Goal: Check status: Check status

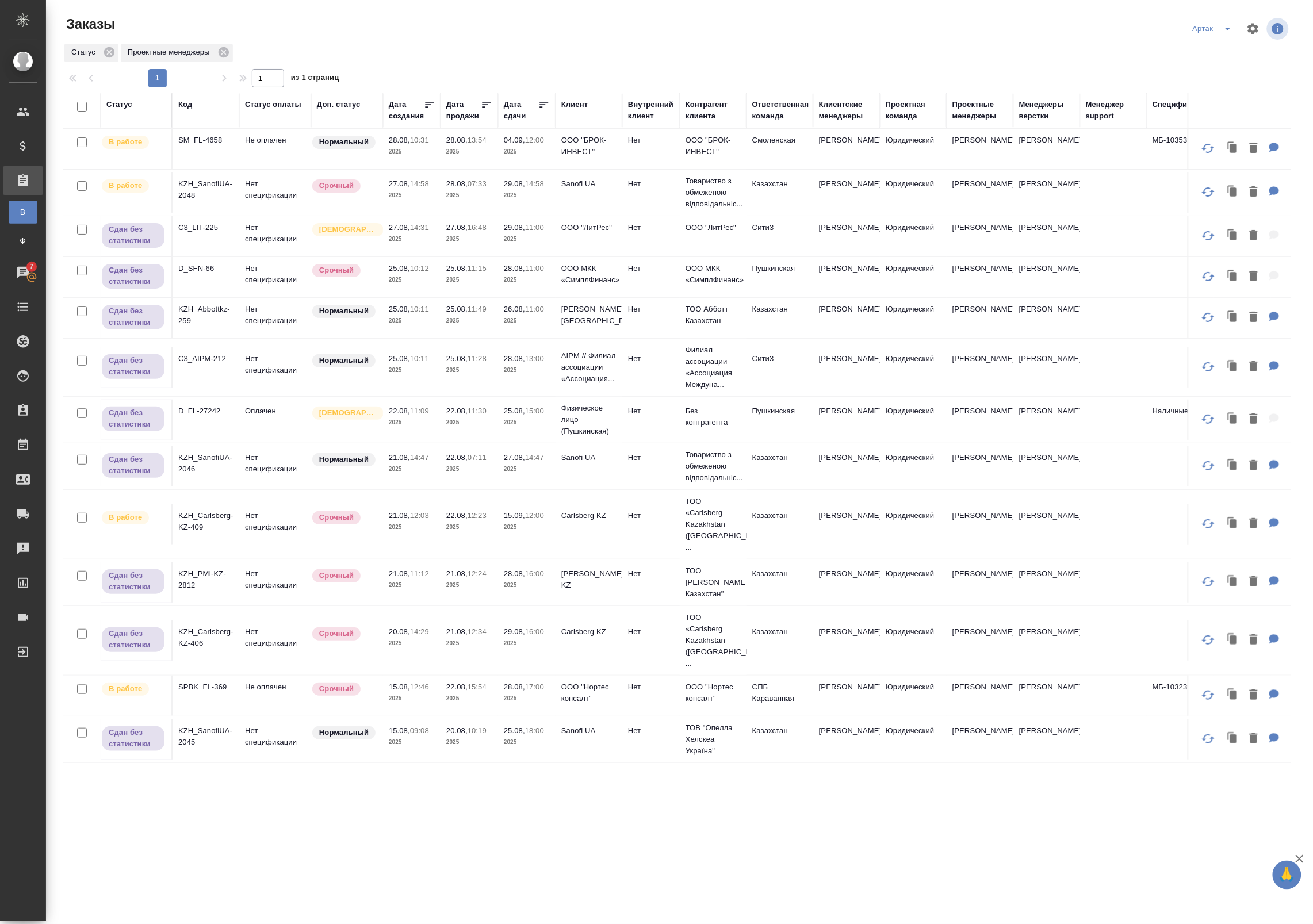
click at [502, 169] on td "25.08, 18:00 2025" at bounding box center [526, 149] width 57 height 40
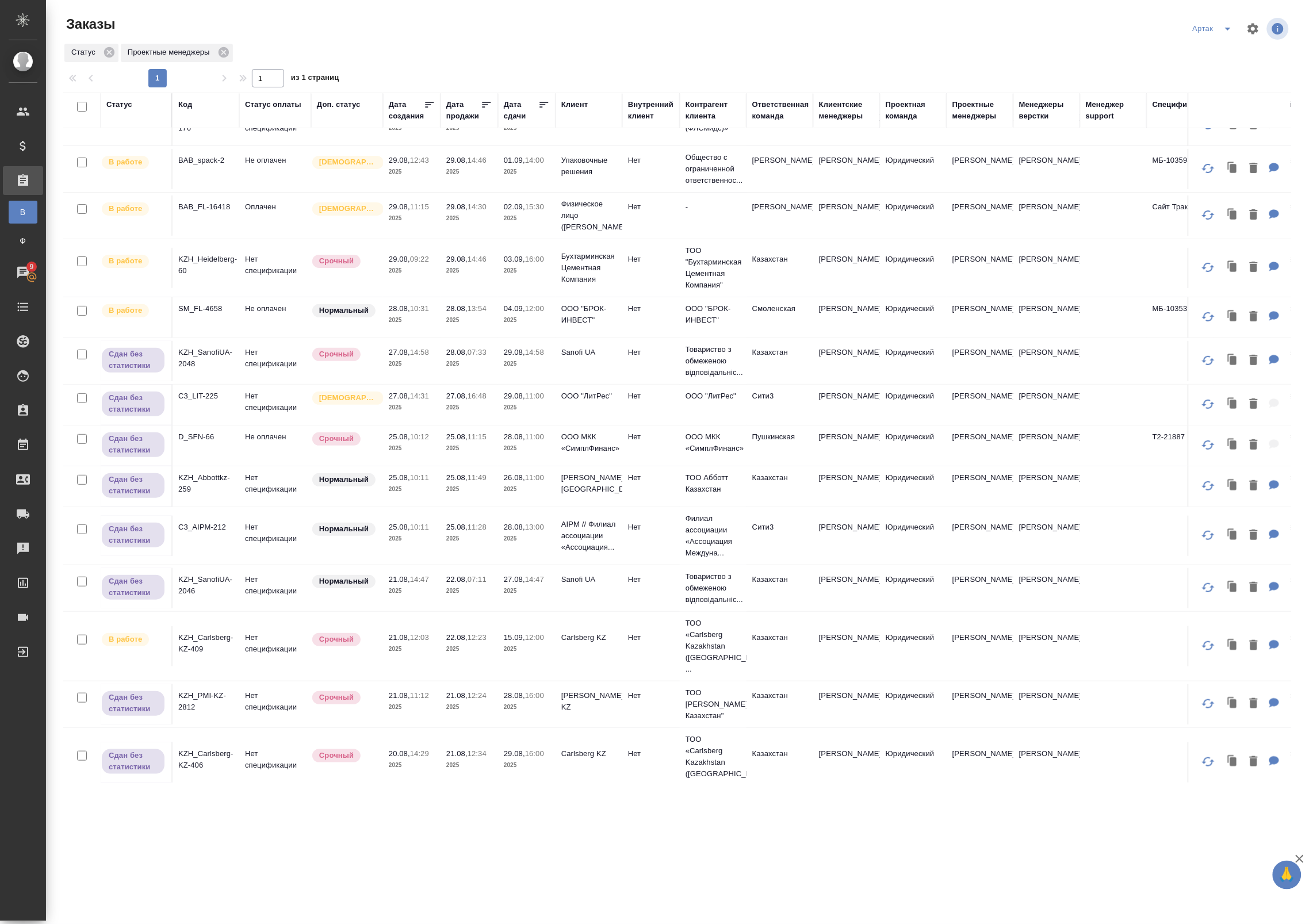
scroll to position [23, 0]
click at [420, 489] on p "2025" at bounding box center [412, 490] width 46 height 11
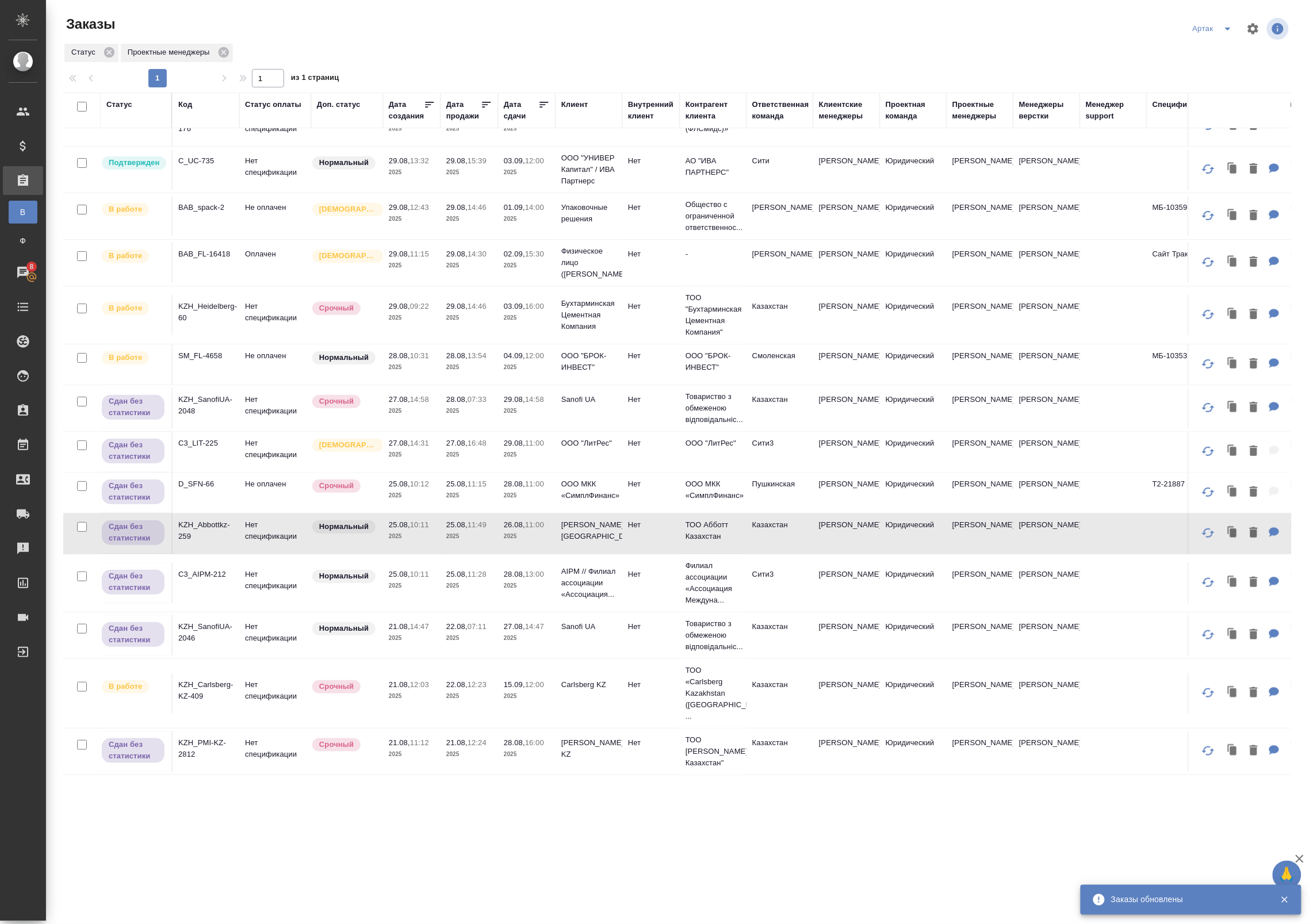
click at [409, 146] on td "29.08, 13:32 2025" at bounding box center [412, 126] width 57 height 40
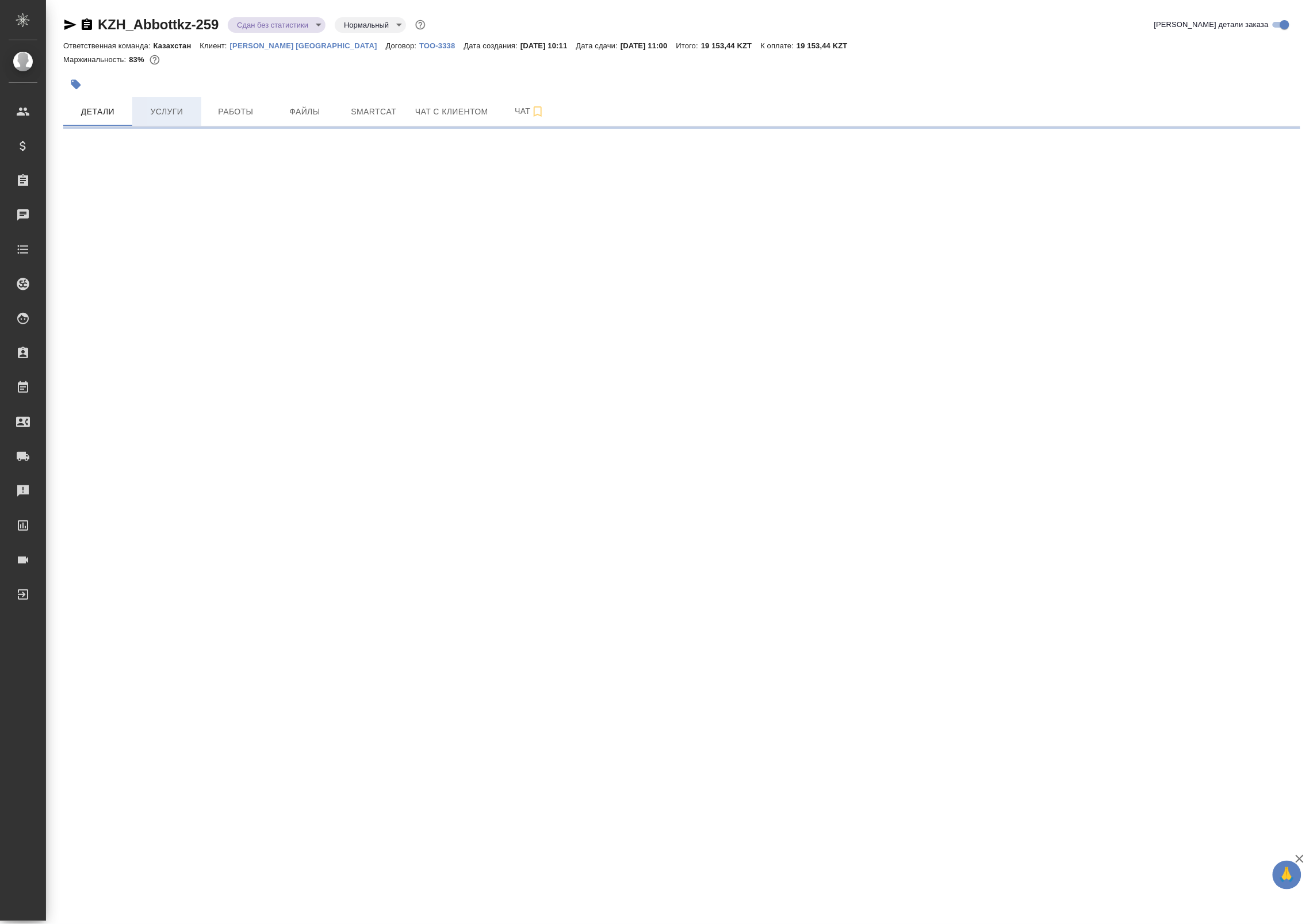
select select "RU"
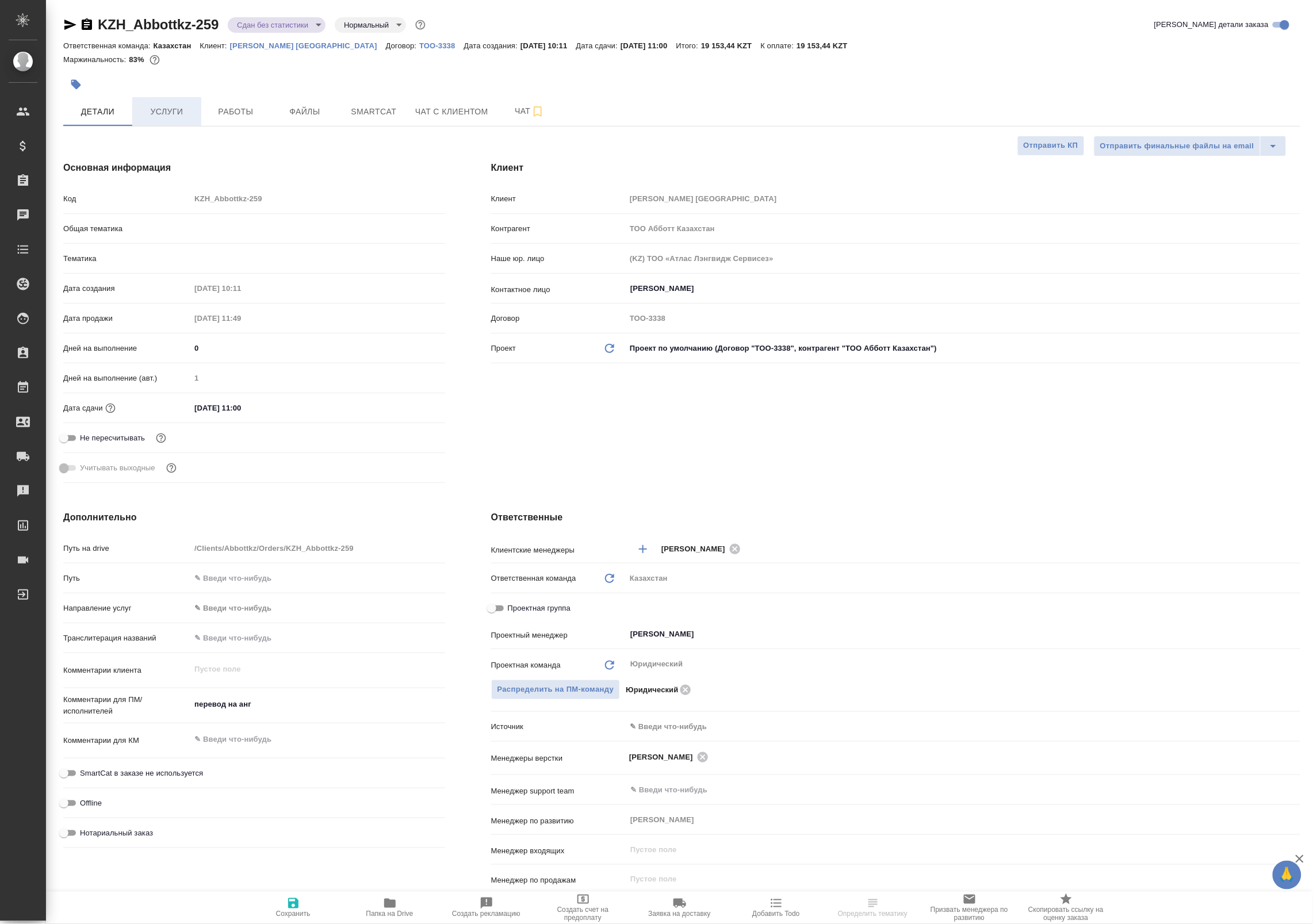
type textarea "x"
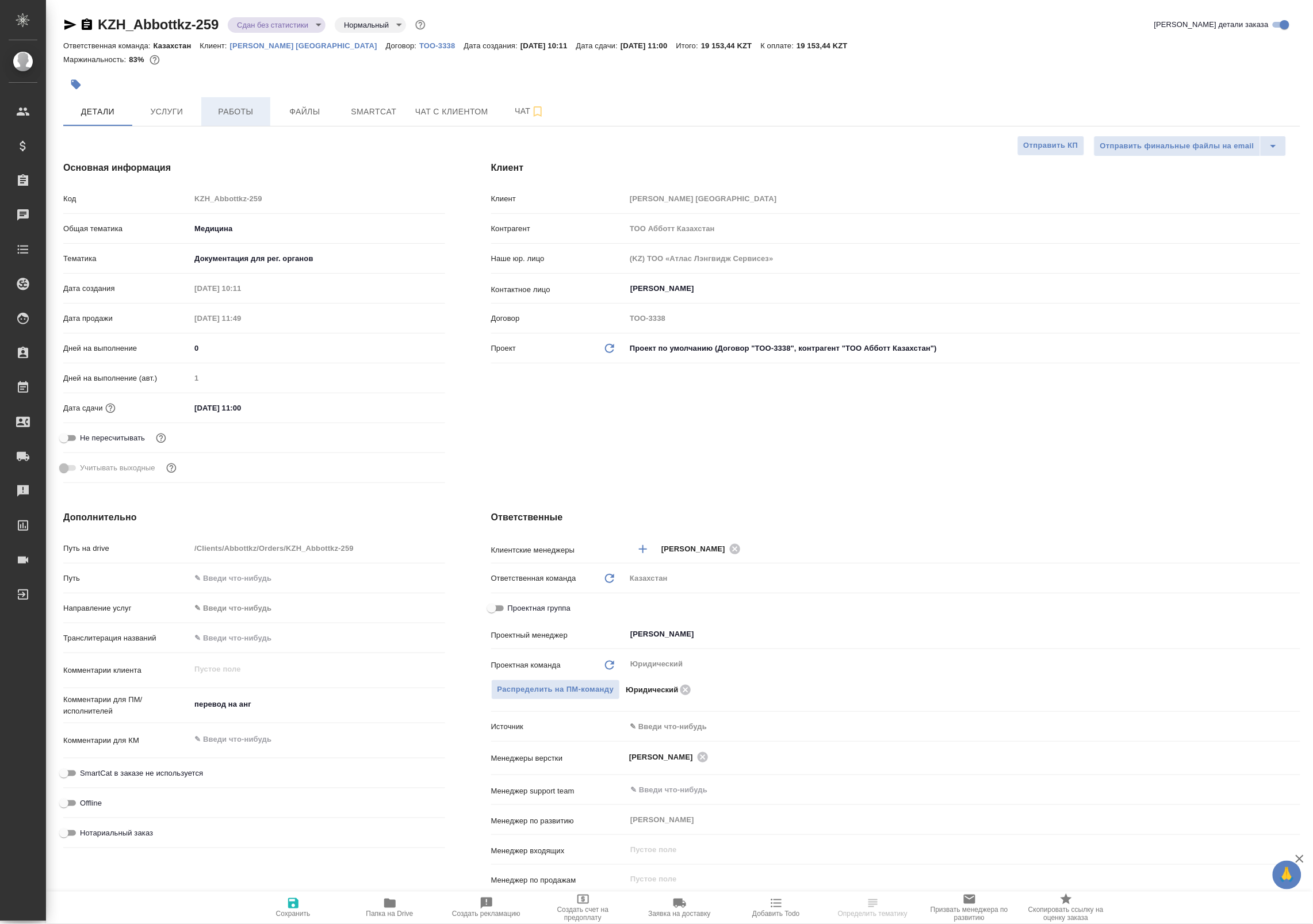
type textarea "x"
click at [260, 113] on span "Работы" at bounding box center [236, 111] width 56 height 14
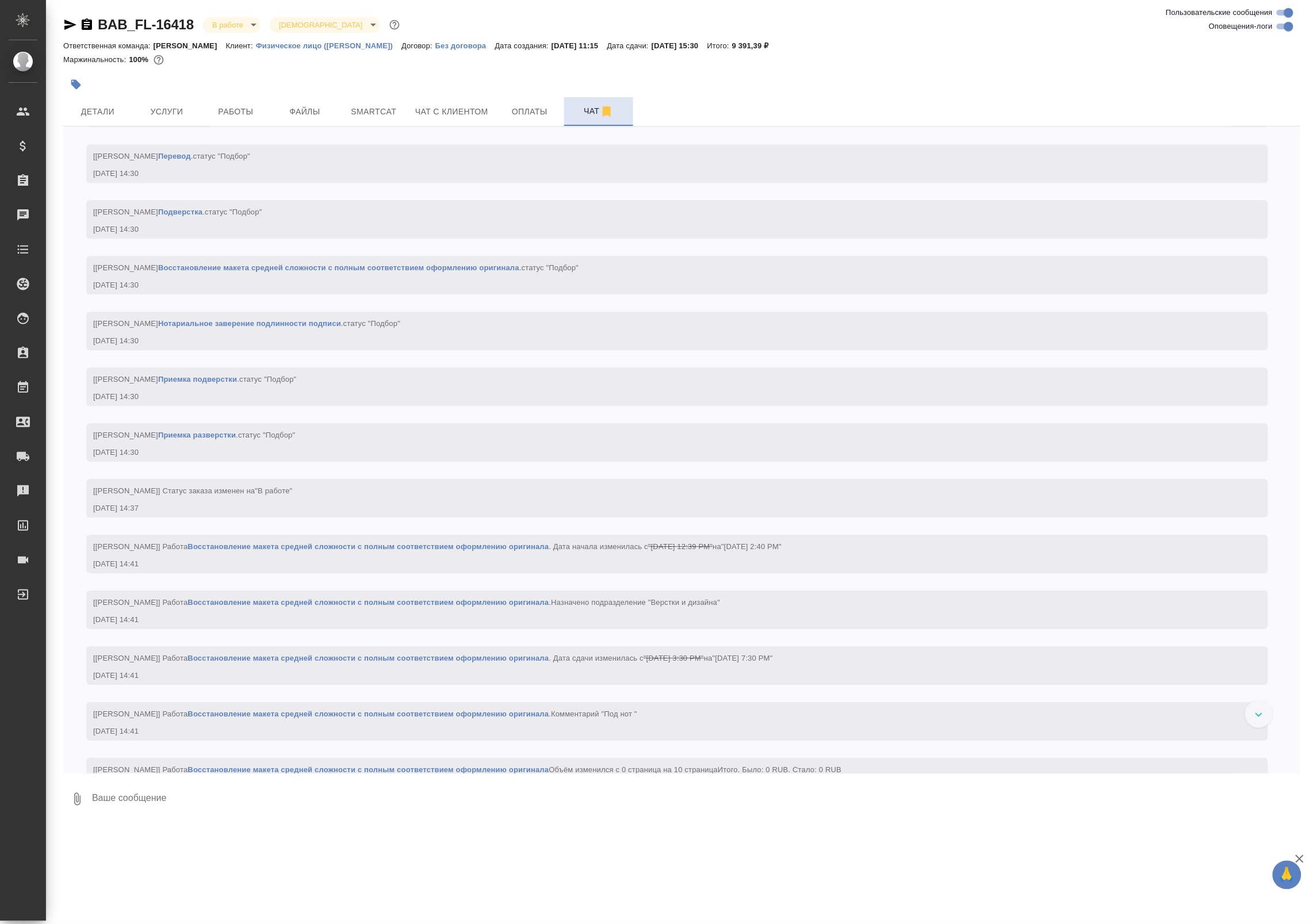
scroll to position [1288, 0]
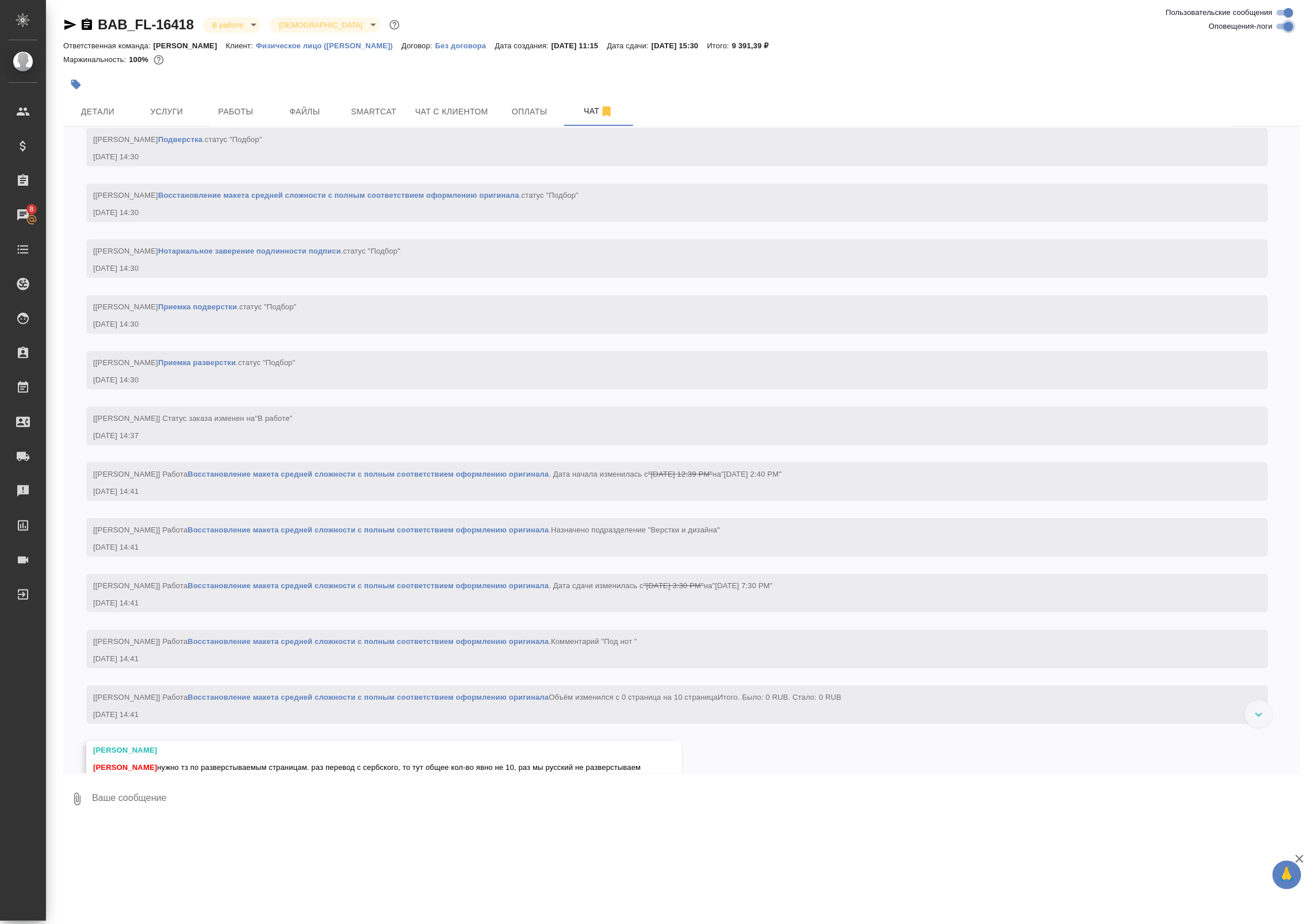
click at [1281, 31] on input "Оповещения-логи" at bounding box center [1288, 26] width 41 height 13
checkbox input "false"
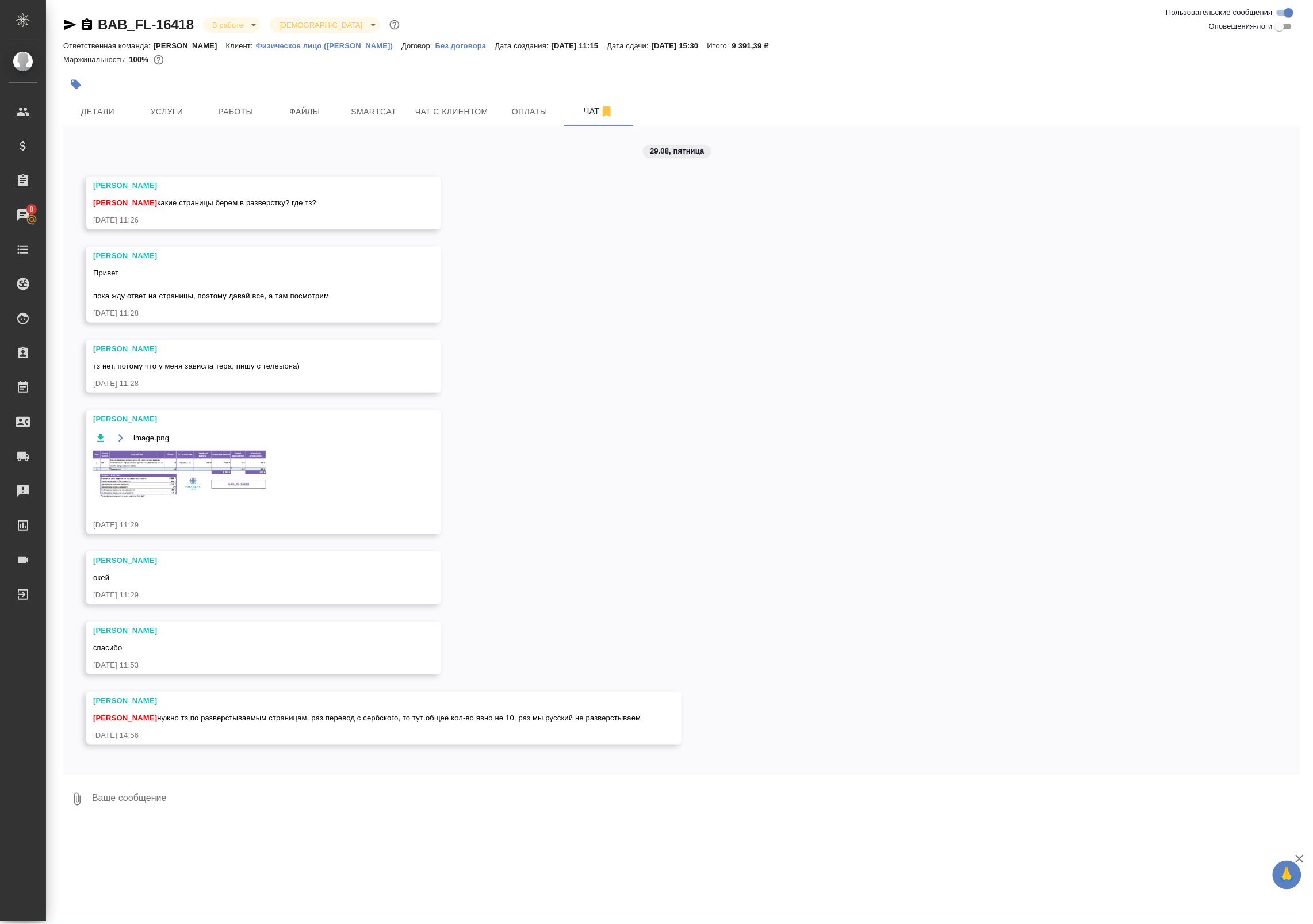
scroll to position [0, 0]
click at [243, 112] on span "Работы" at bounding box center [236, 111] width 56 height 14
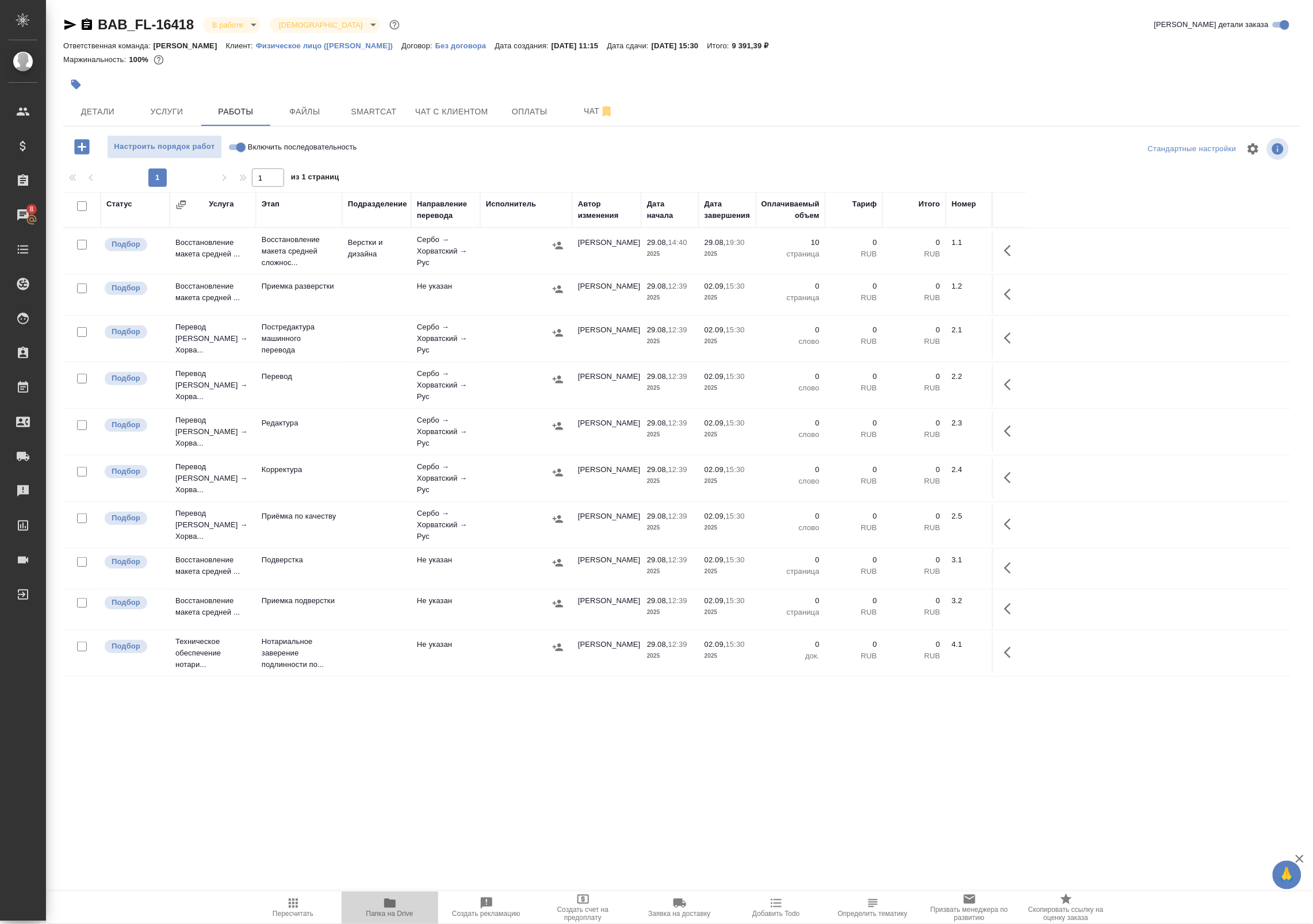
click at [389, 918] on button "Папка на Drive" at bounding box center [389, 908] width 97 height 33
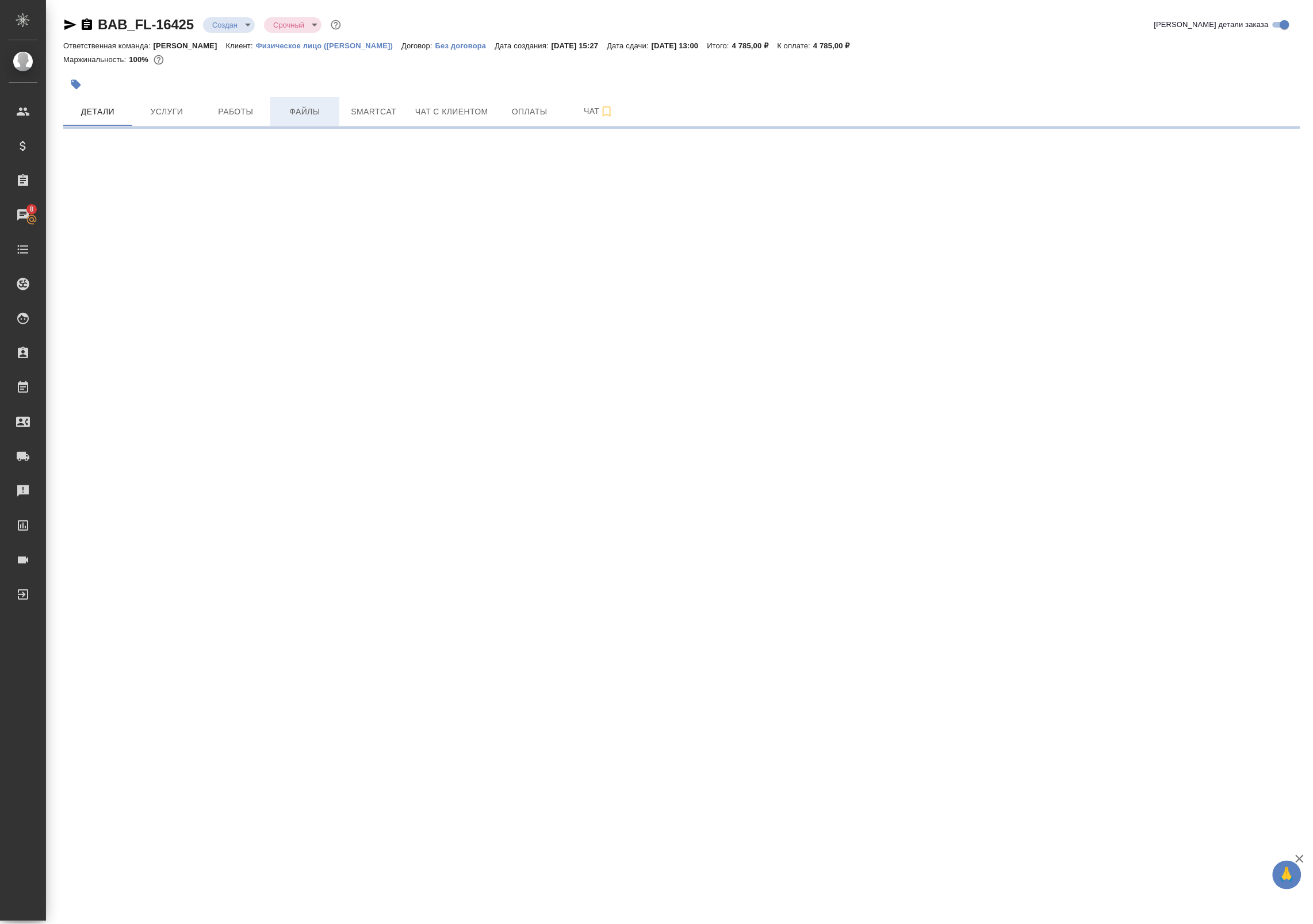
select select "RU"
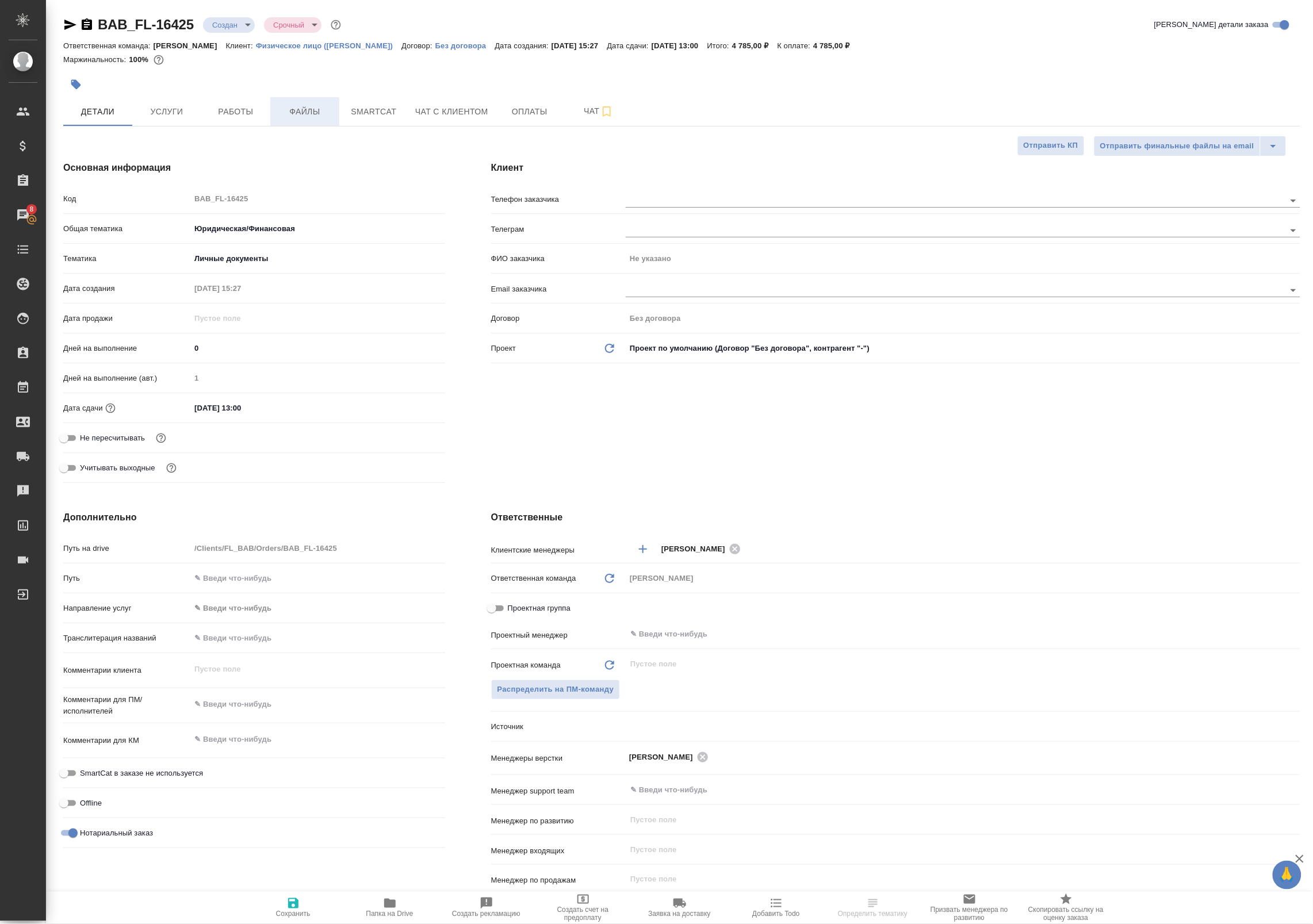
type textarea "x"
click at [249, 106] on span "Работы" at bounding box center [236, 111] width 56 height 14
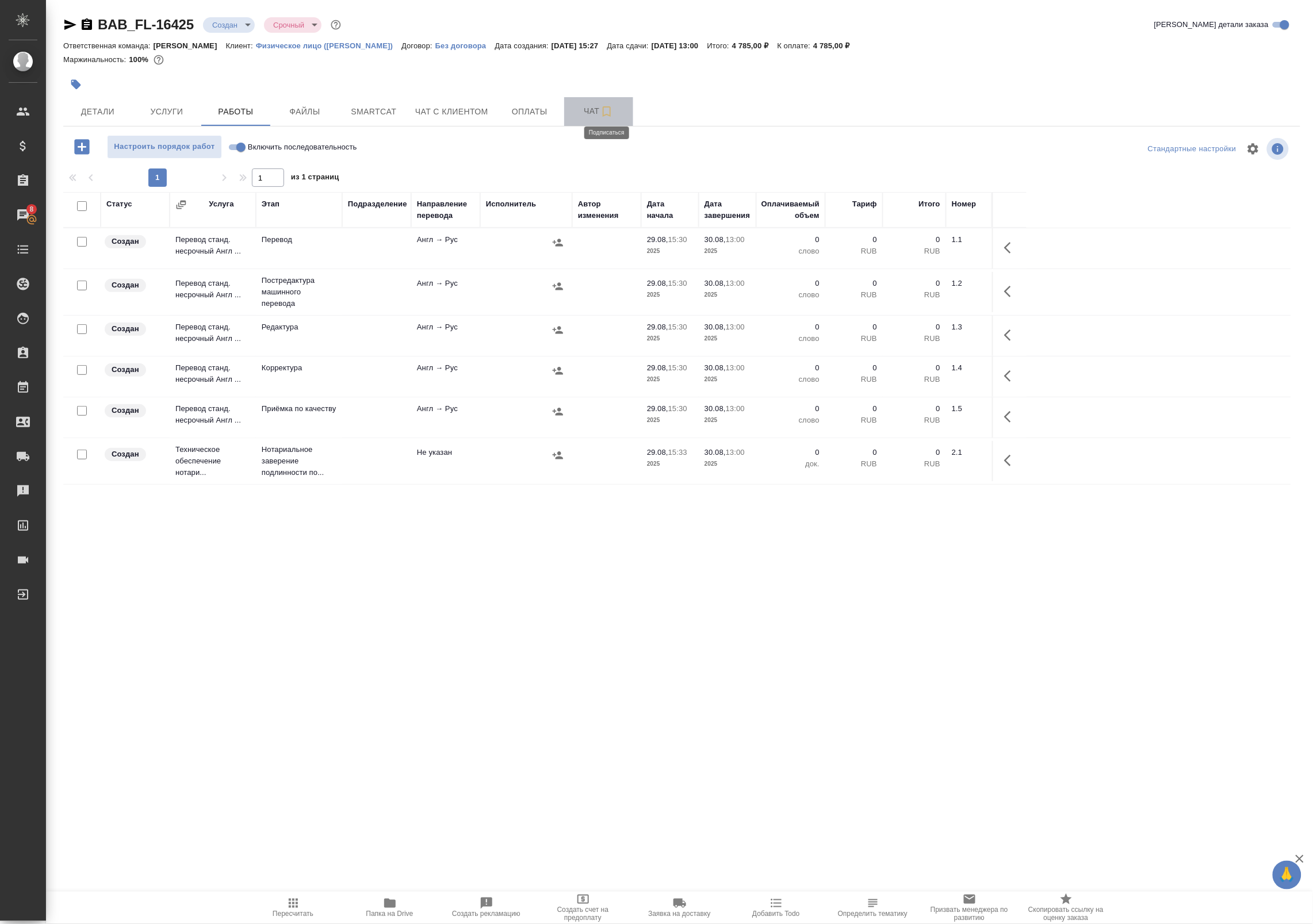
click at [608, 111] on icon "button" at bounding box center [607, 111] width 13 height 13
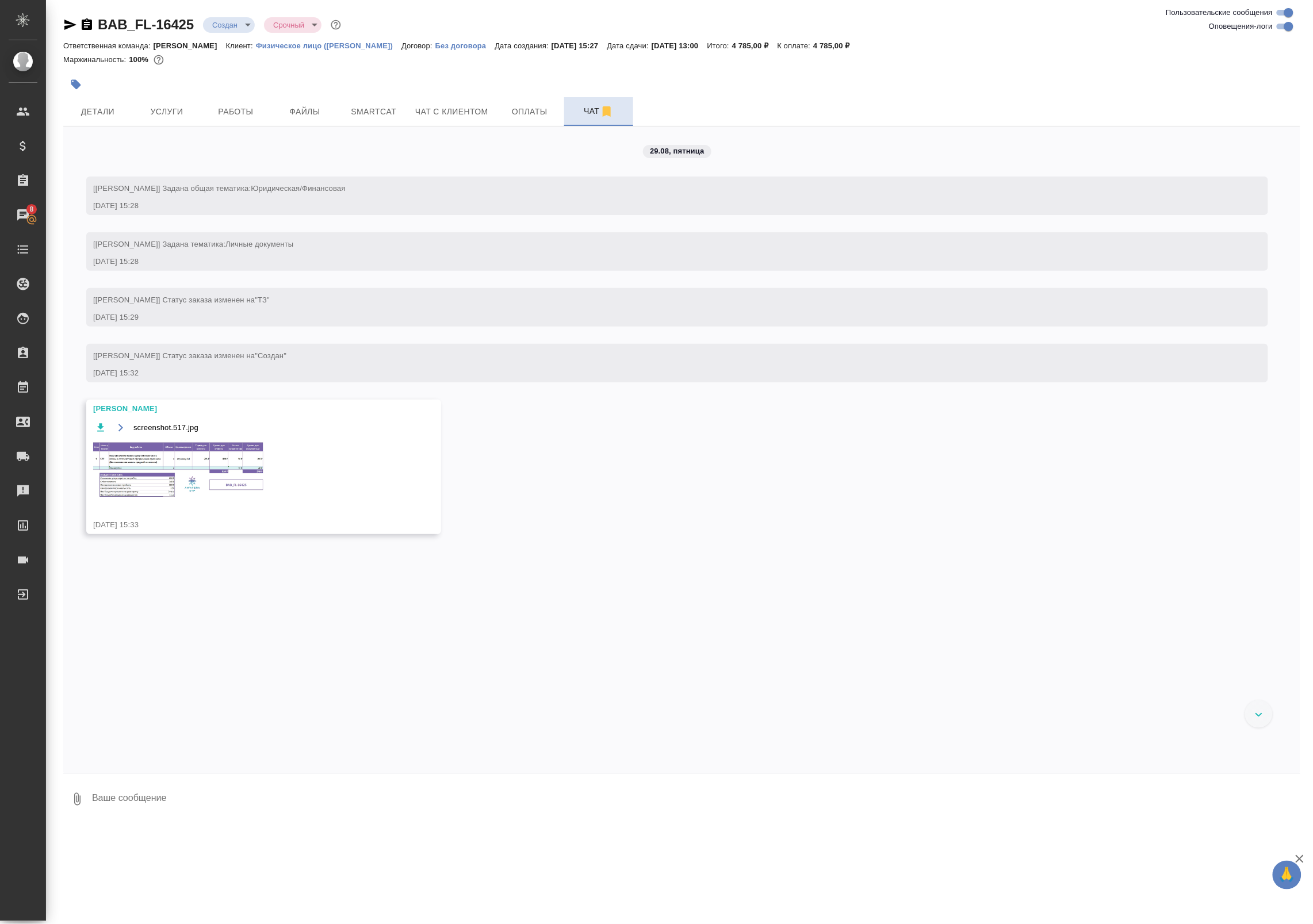
click at [178, 470] on img at bounding box center [179, 469] width 172 height 58
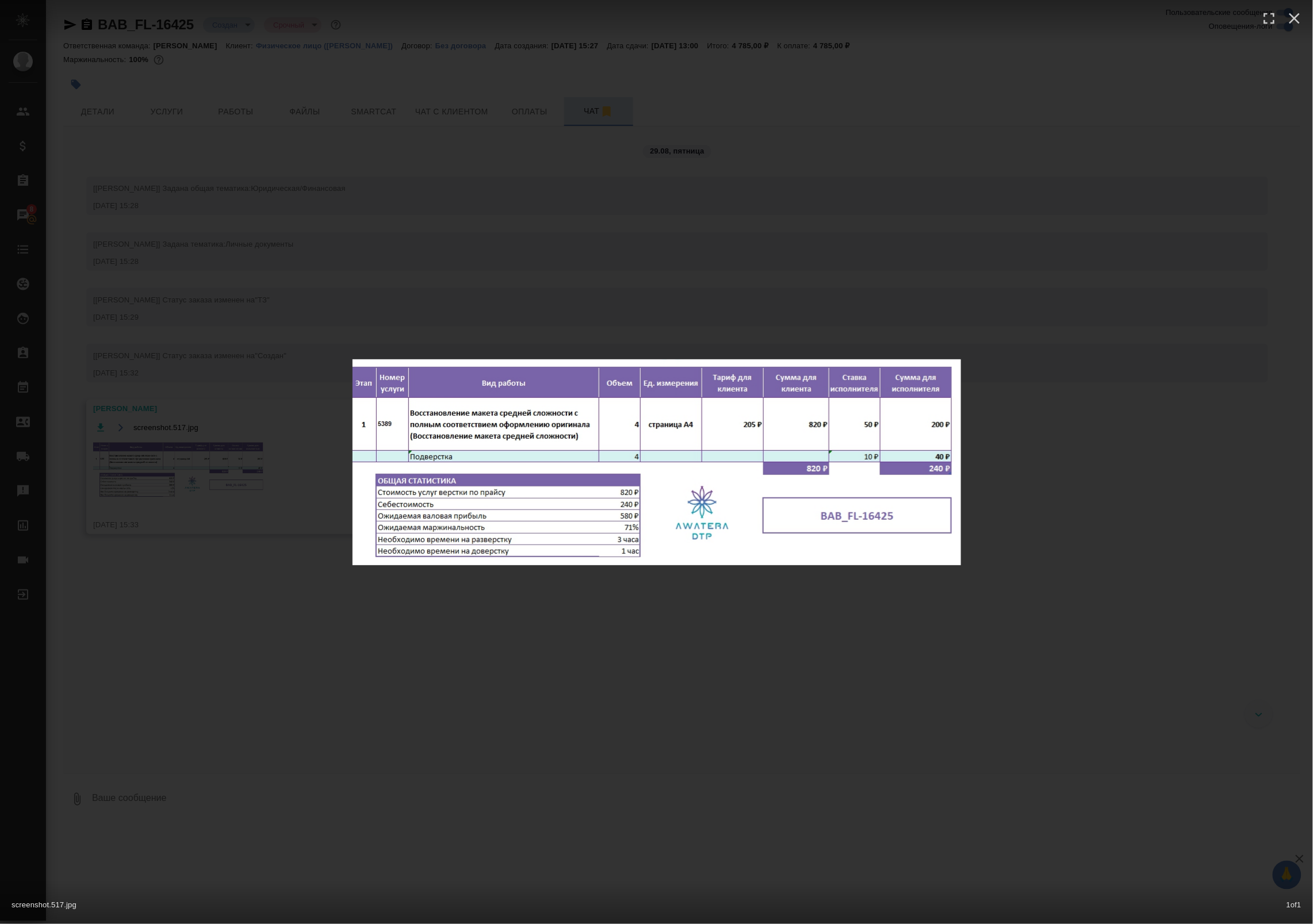
click at [334, 615] on div "screenshot.517.jpg 1 of 1" at bounding box center [656, 462] width 1313 height 924
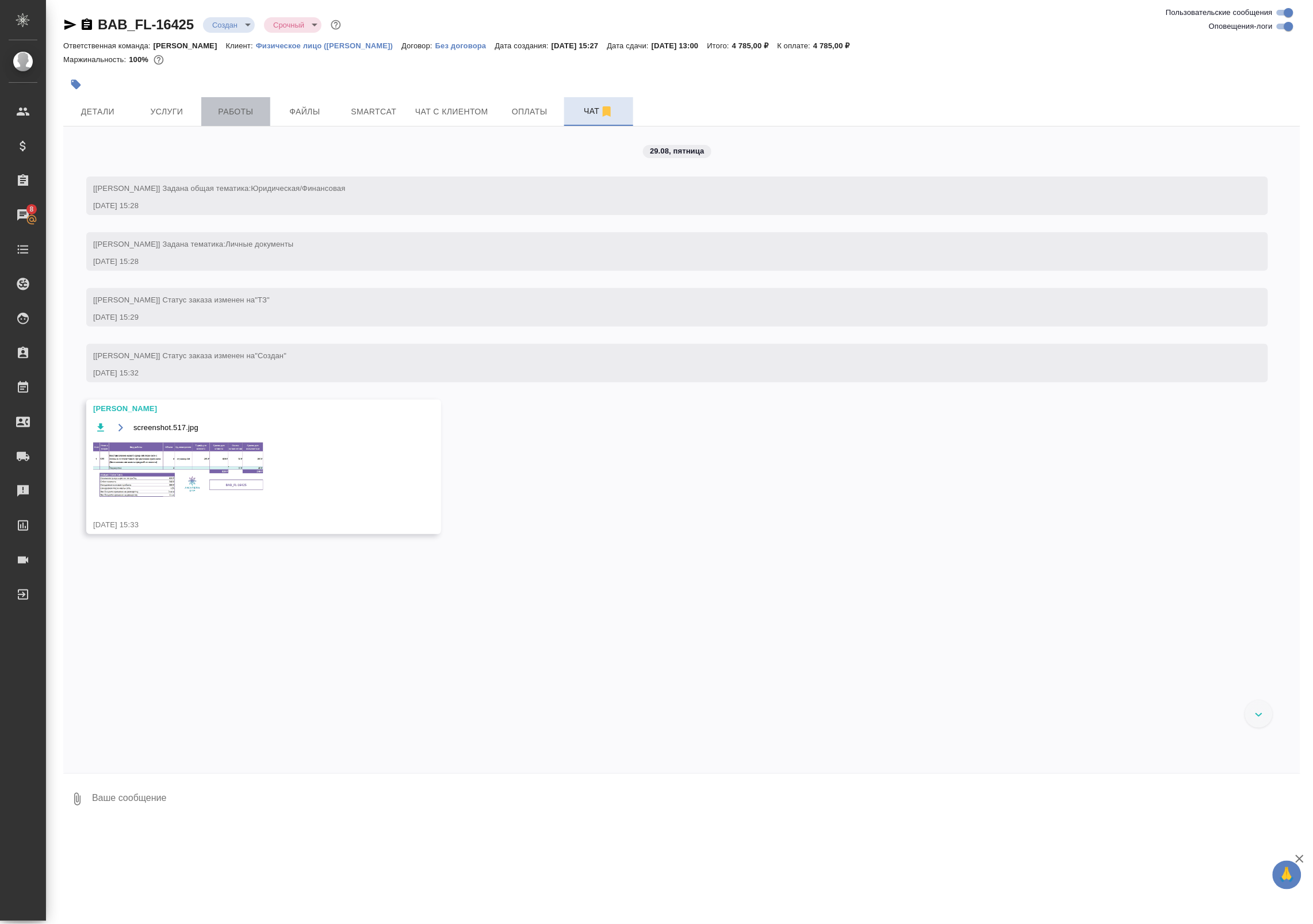
click at [213, 111] on span "Работы" at bounding box center [236, 111] width 56 height 14
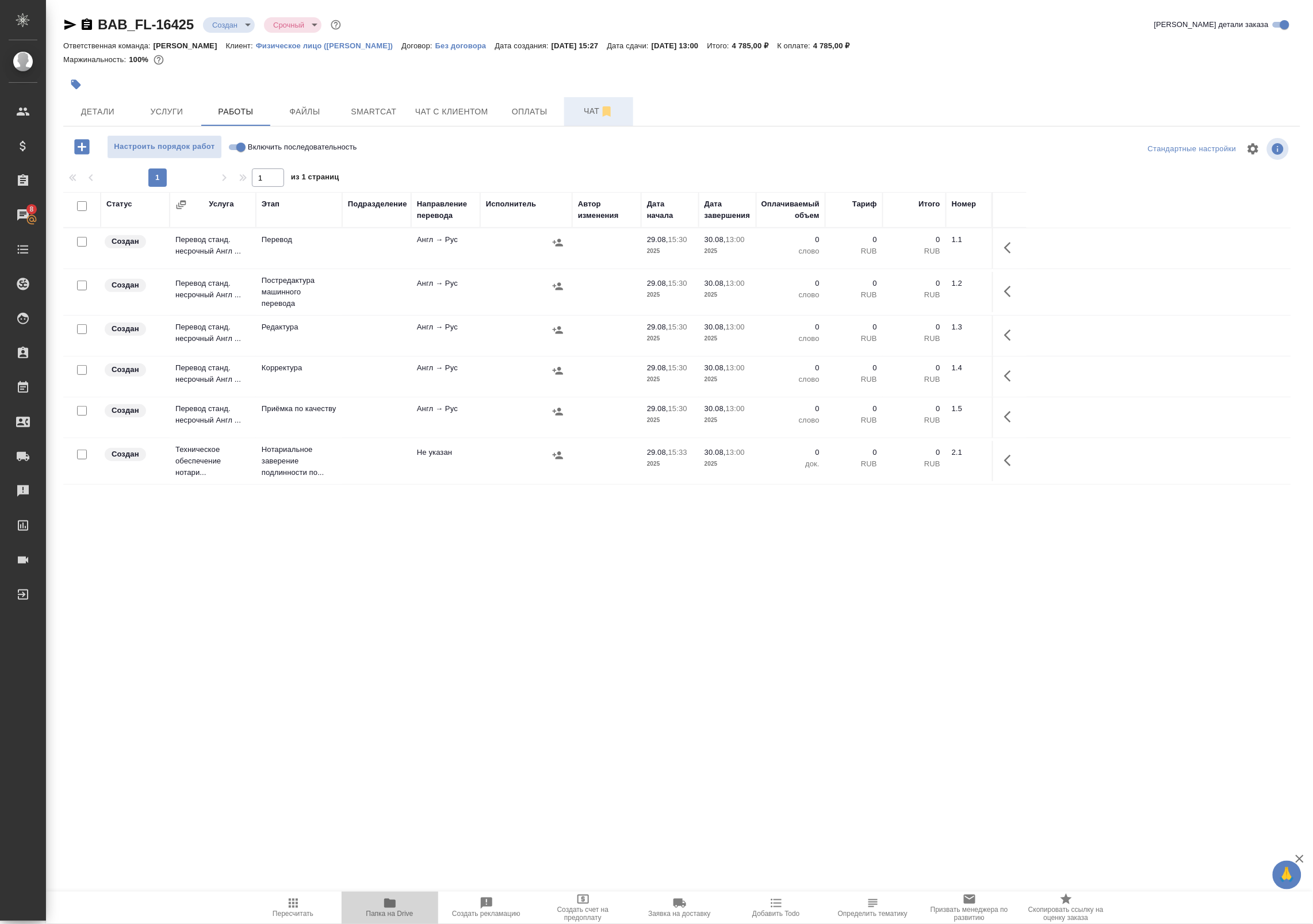
click at [381, 921] on button "Папка на Drive" at bounding box center [389, 908] width 97 height 33
click at [589, 108] on span "Чат" at bounding box center [599, 111] width 56 height 14
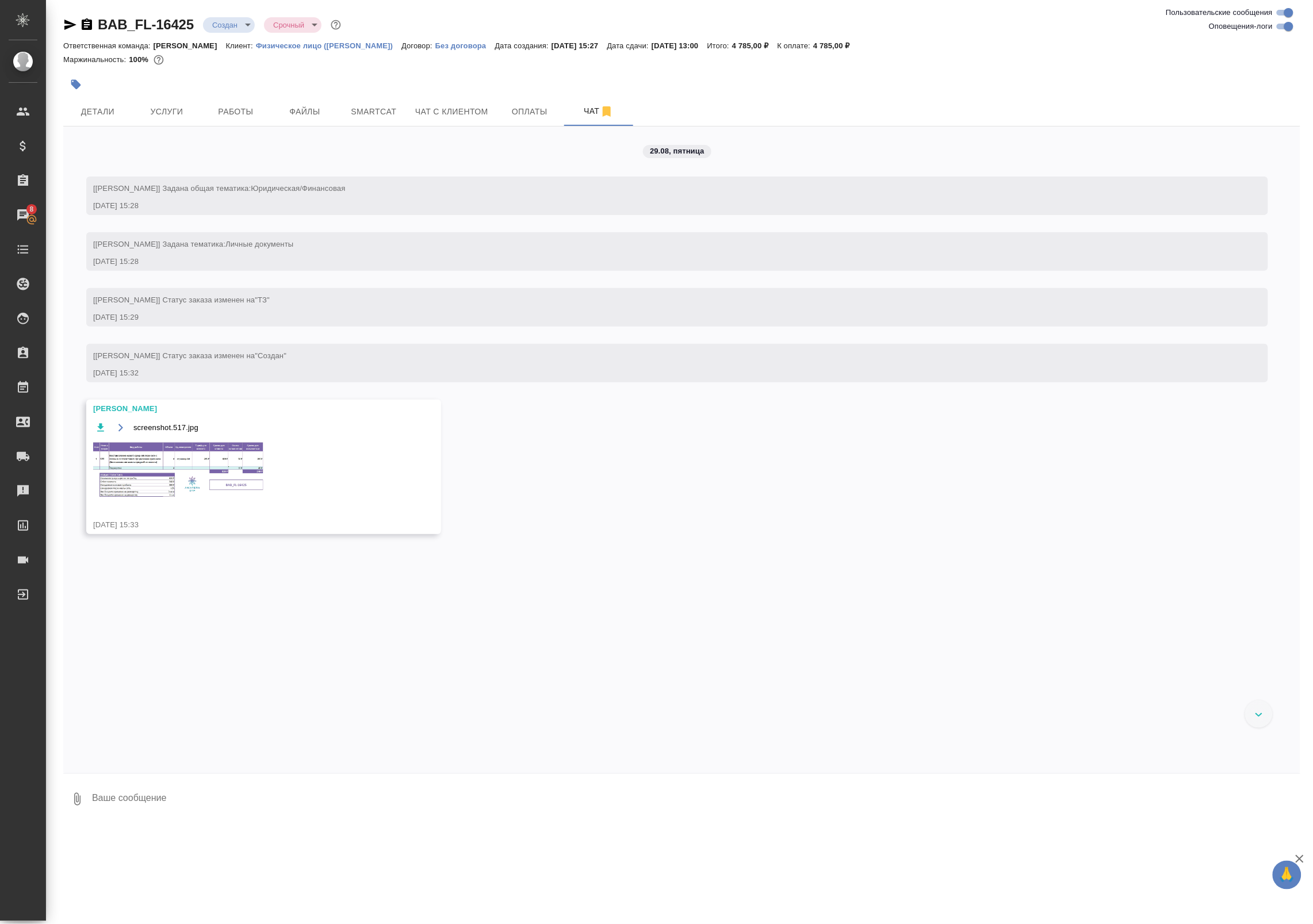
click at [209, 464] on img at bounding box center [179, 469] width 172 height 58
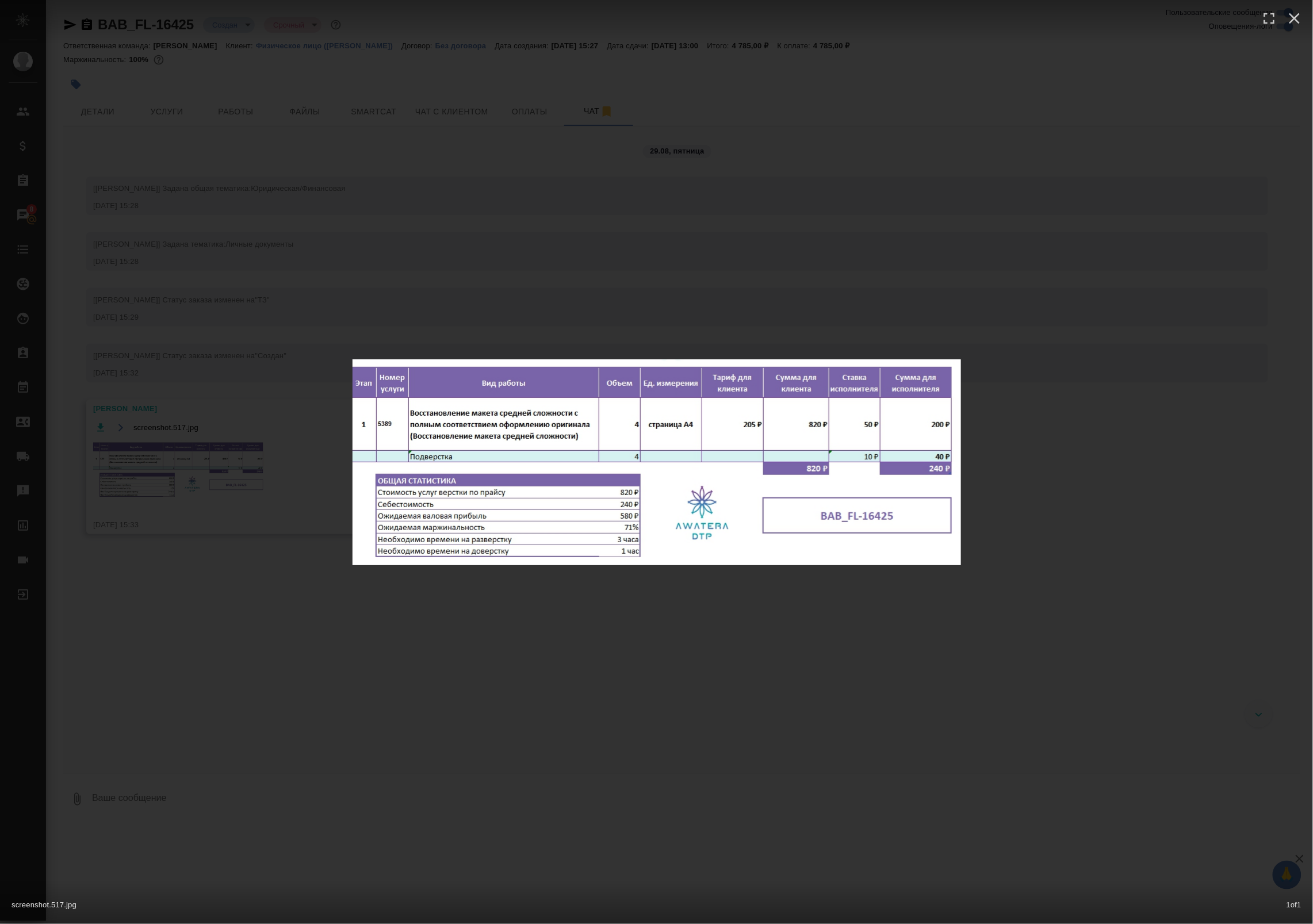
click at [409, 781] on div "screenshot.517.jpg 1 of 1" at bounding box center [656, 462] width 1313 height 924
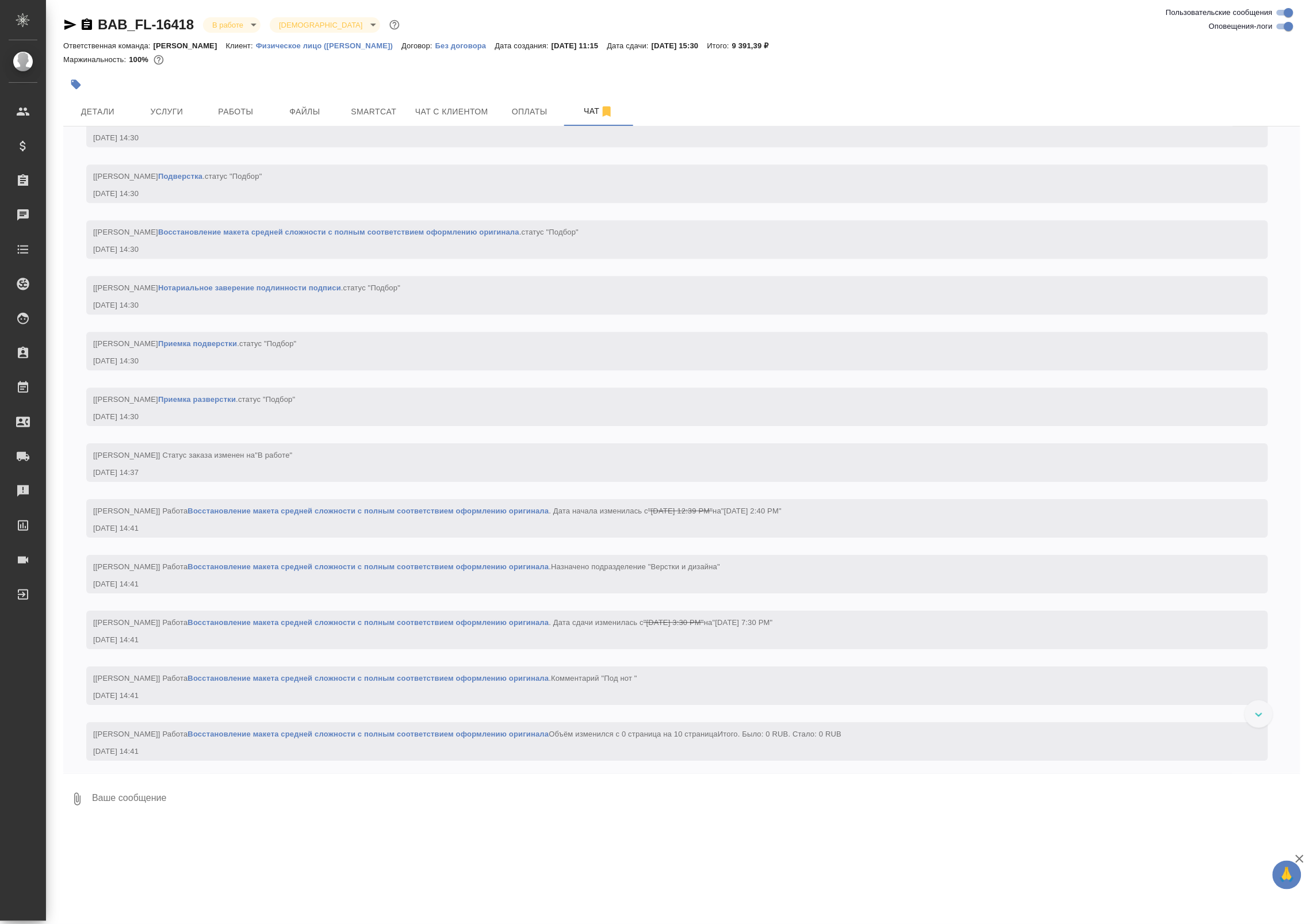
scroll to position [1288, 0]
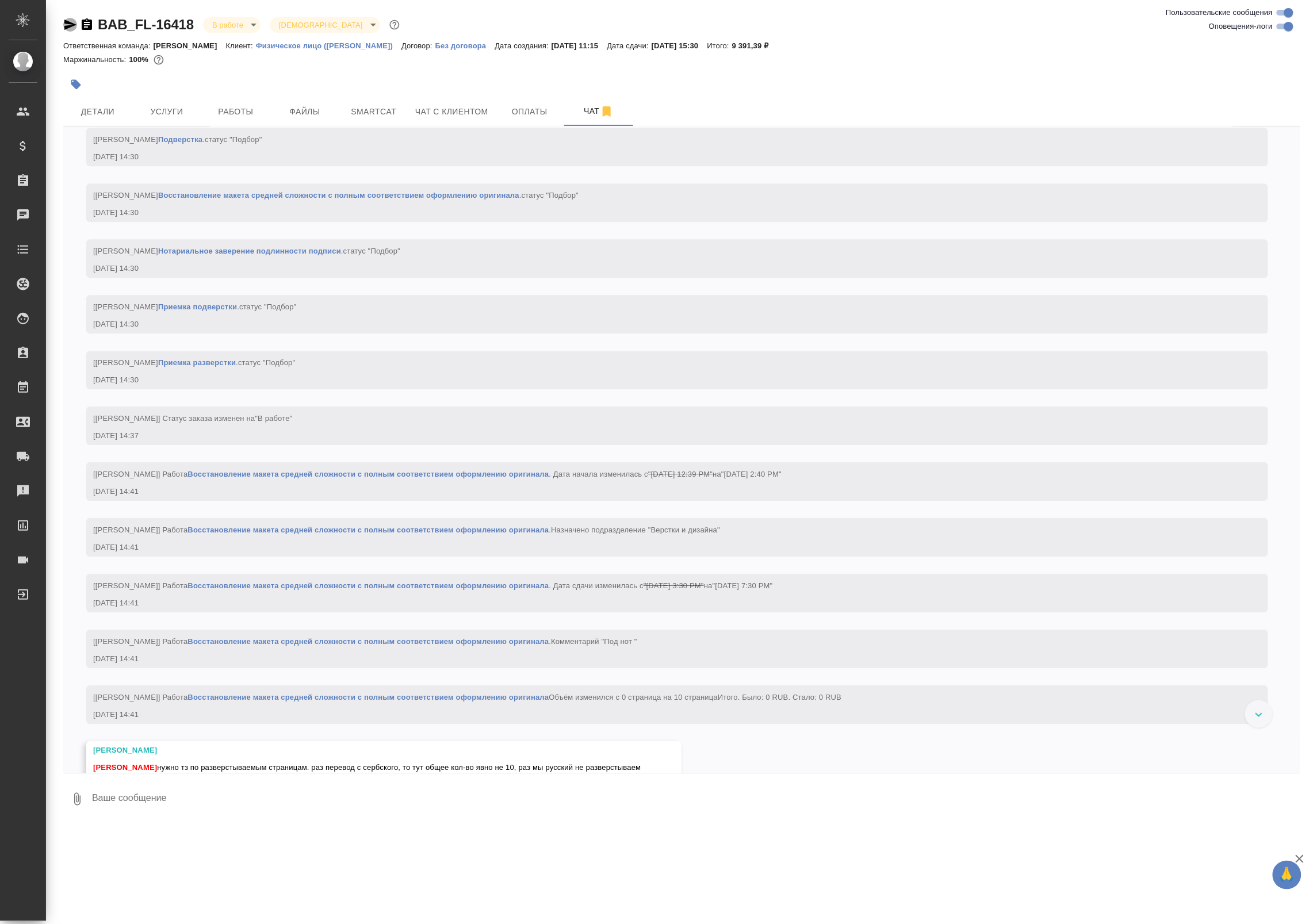
click at [68, 25] on icon "button" at bounding box center [70, 25] width 13 height 13
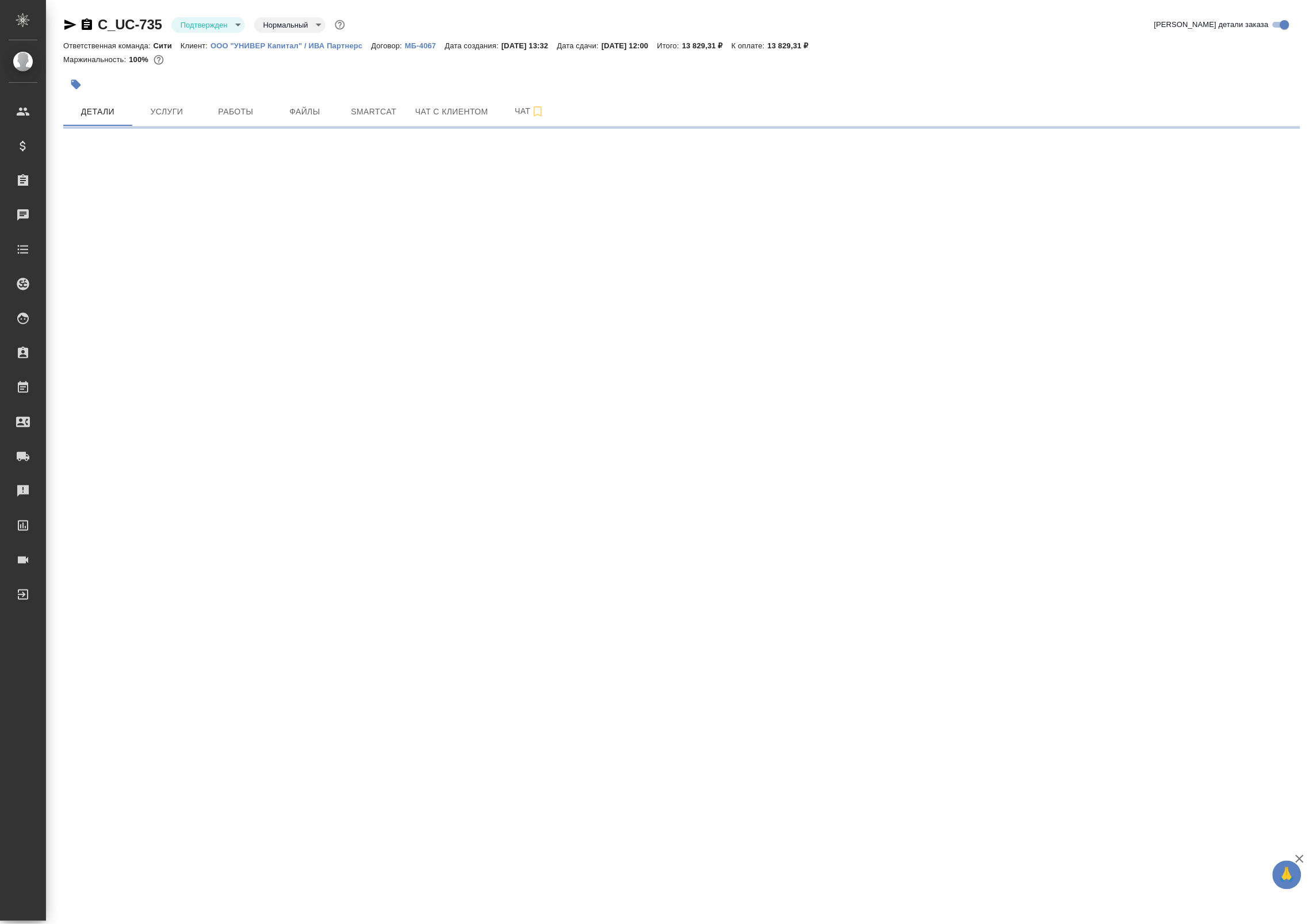
select select "RU"
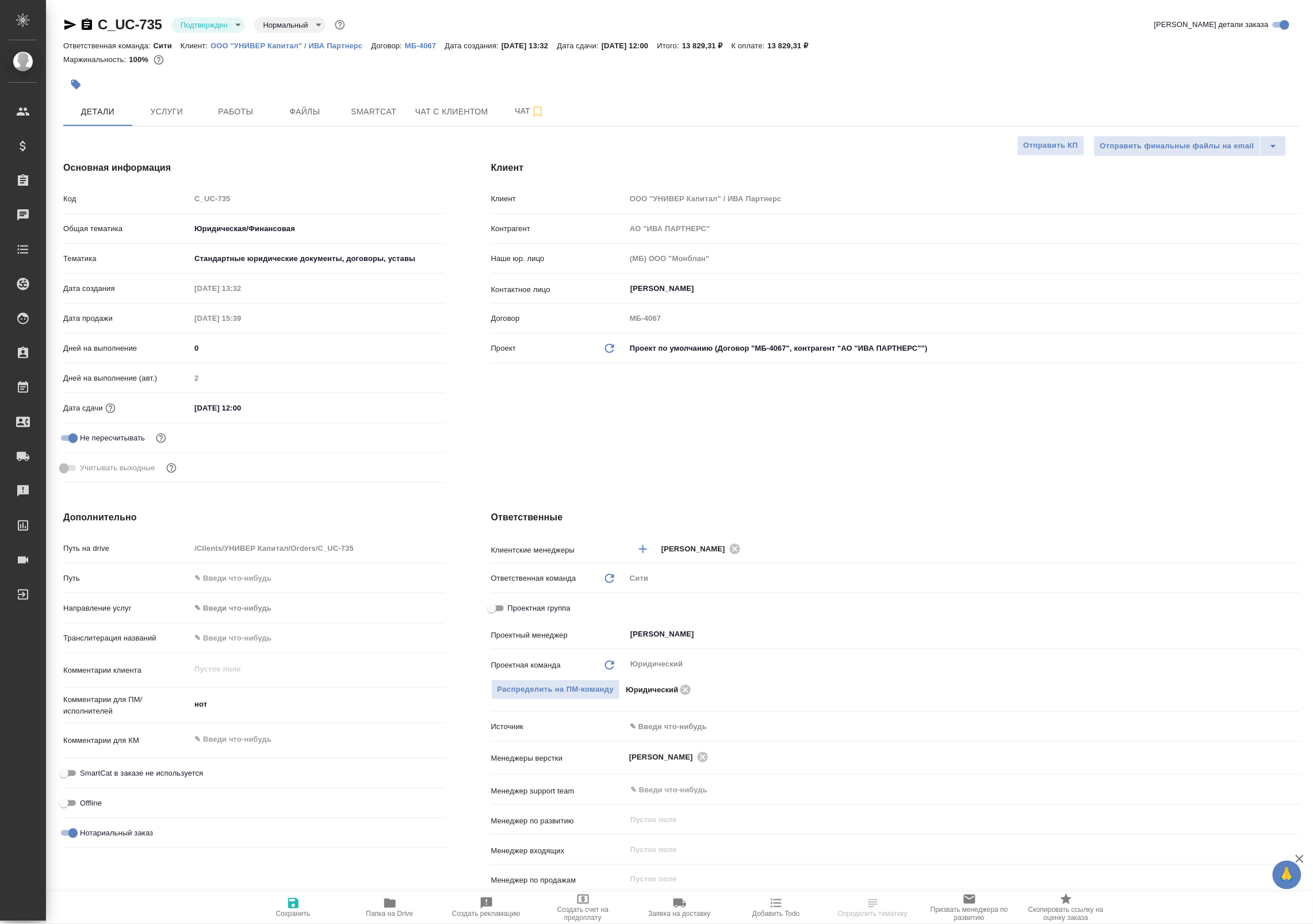
type textarea "x"
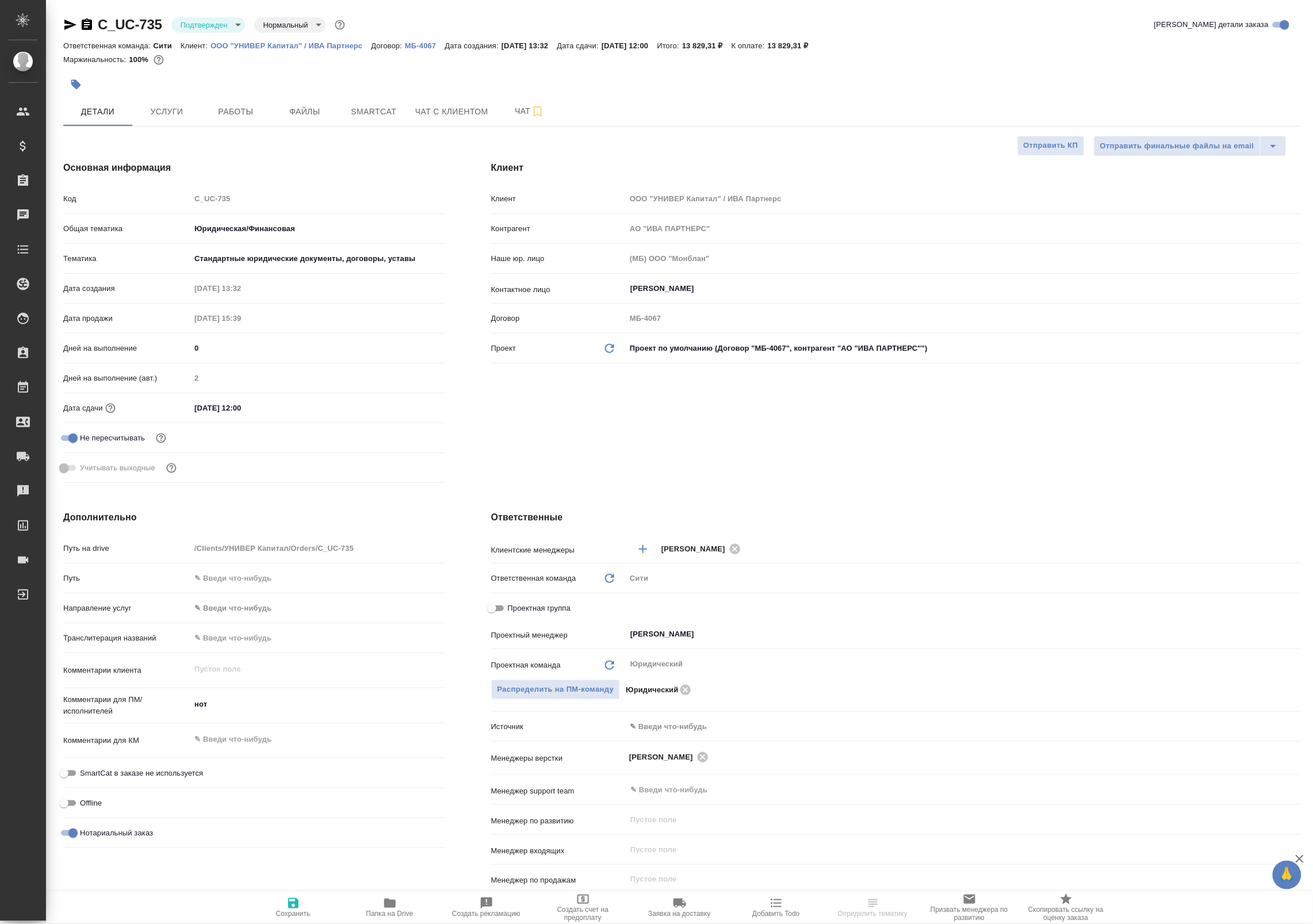
type textarea "x"
click at [231, 30] on body "🙏 .cls-1 fill:#fff; AWATERA Badanyan Artak Клиенты Спецификации Заказы Чаты Tod…" at bounding box center [656, 462] width 1313 height 924
click at [247, 121] on li "В работе" at bounding box center [224, 121] width 105 height 19
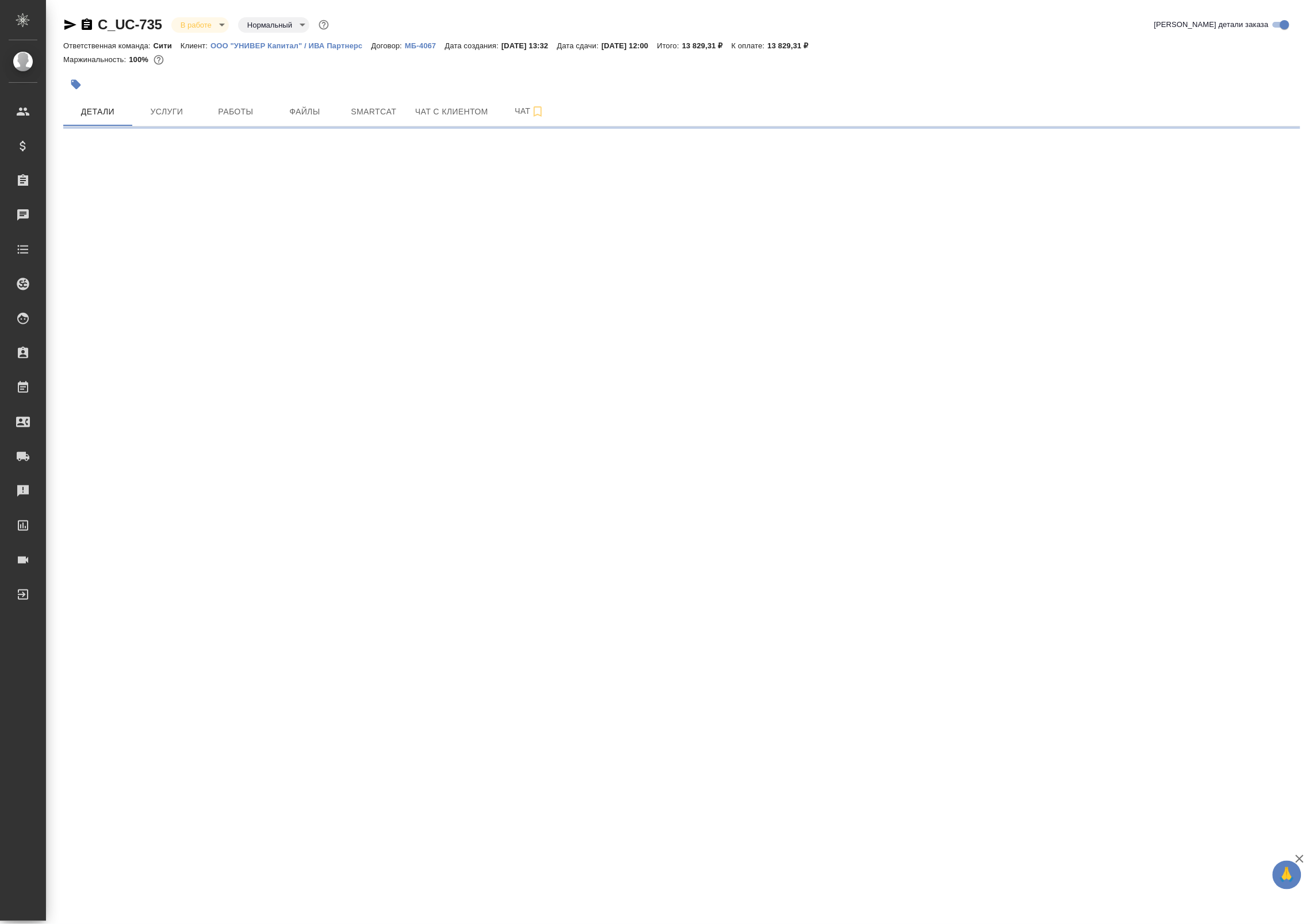
select select "RU"
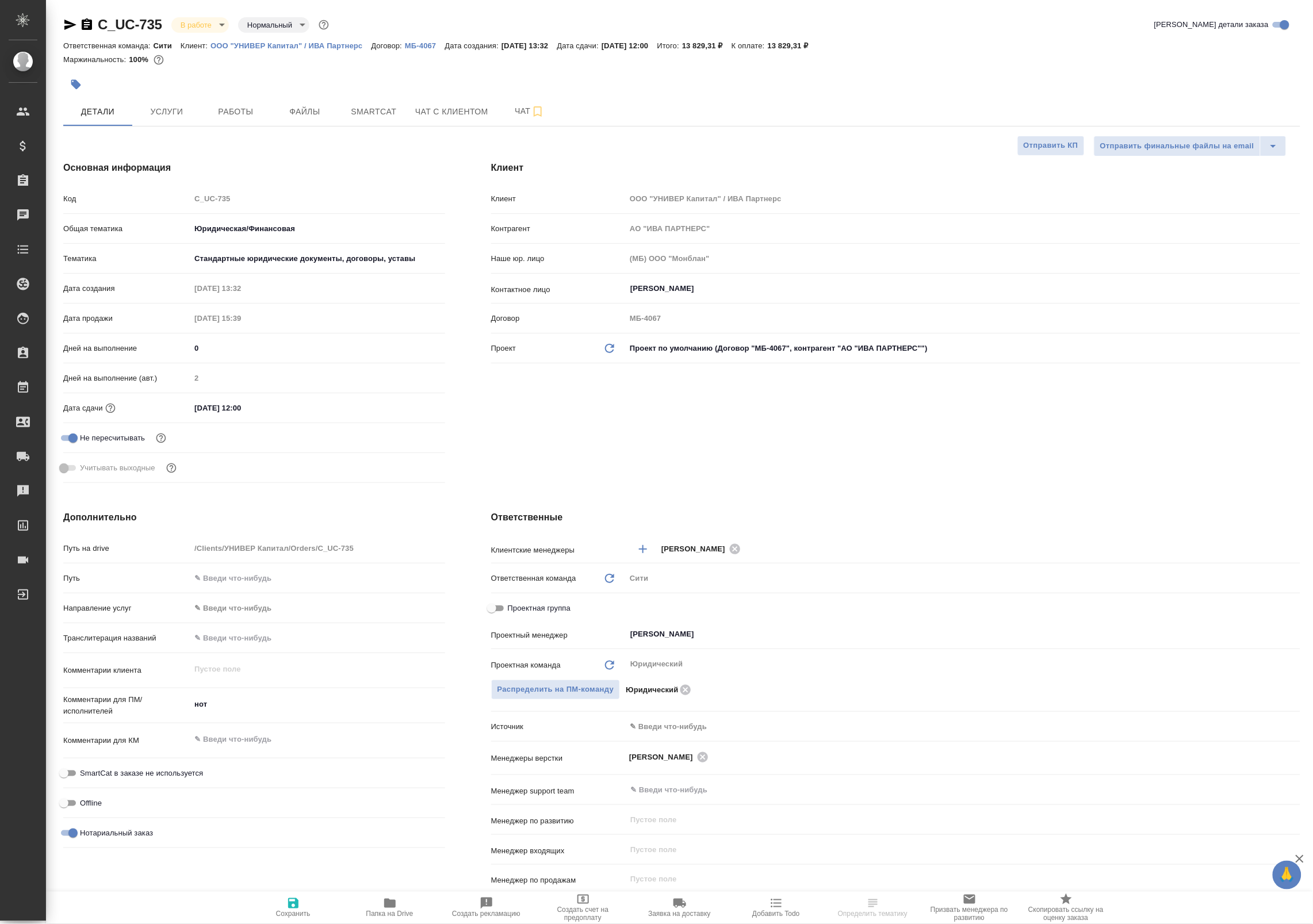
type textarea "x"
click at [247, 121] on button "Работы" at bounding box center [235, 112] width 69 height 29
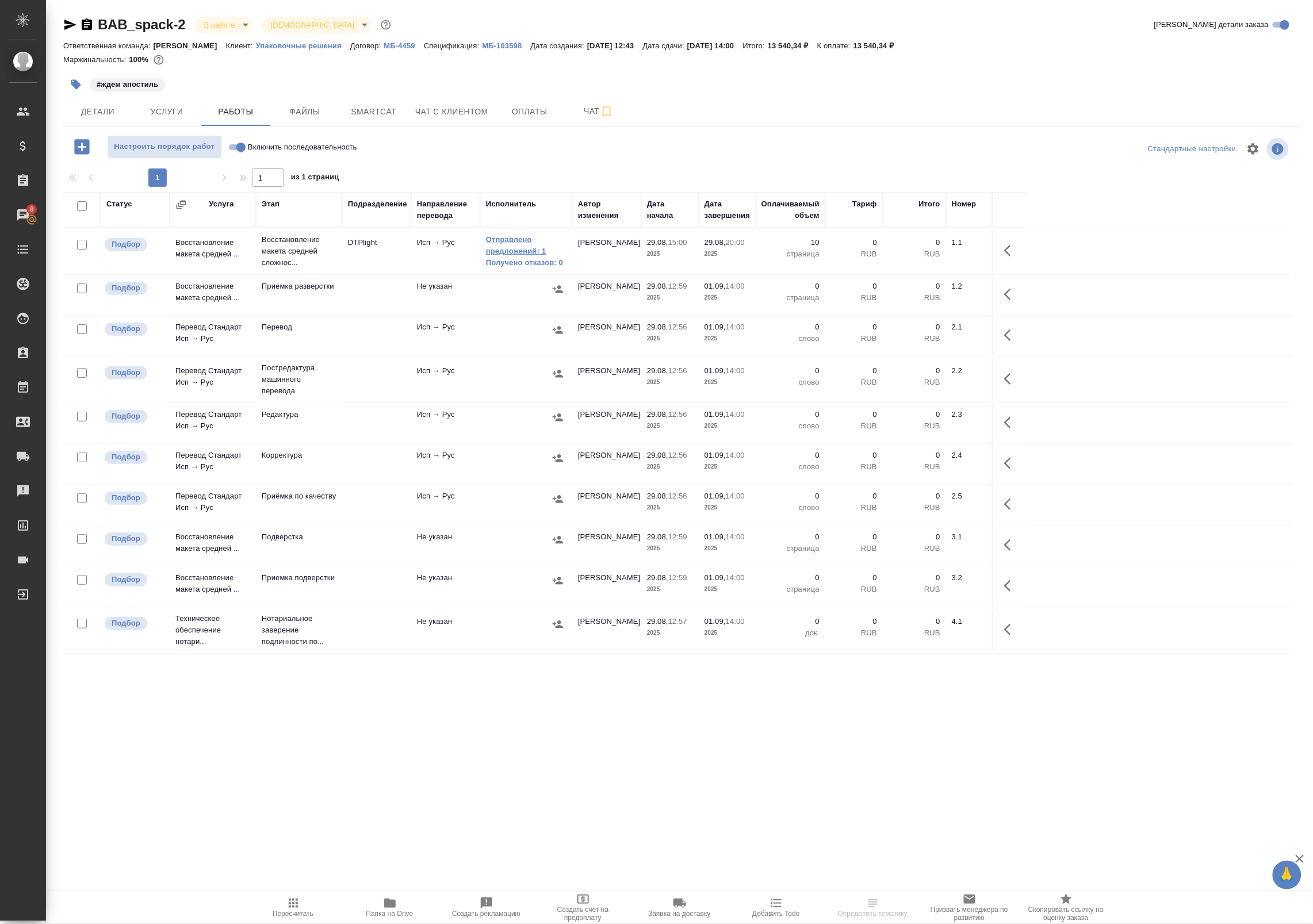
click at [511, 248] on link "Отправлено предложений: 1" at bounding box center [526, 246] width 80 height 23
